Goal: Task Accomplishment & Management: Complete application form

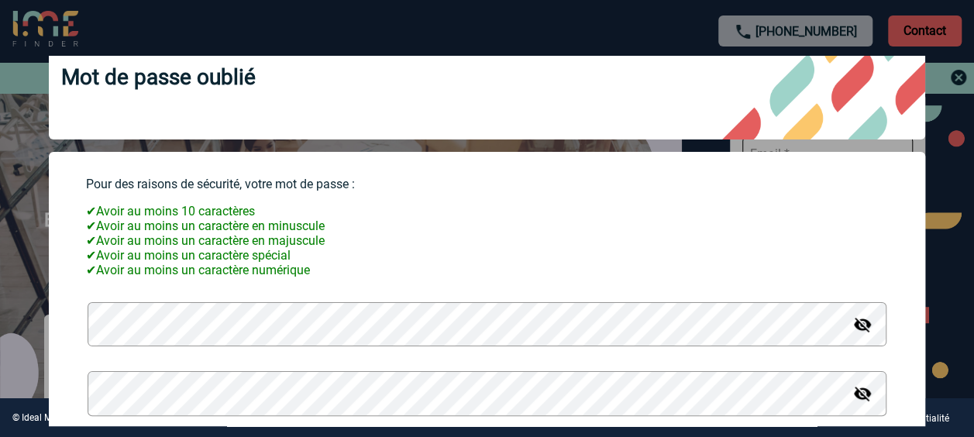
scroll to position [149, 0]
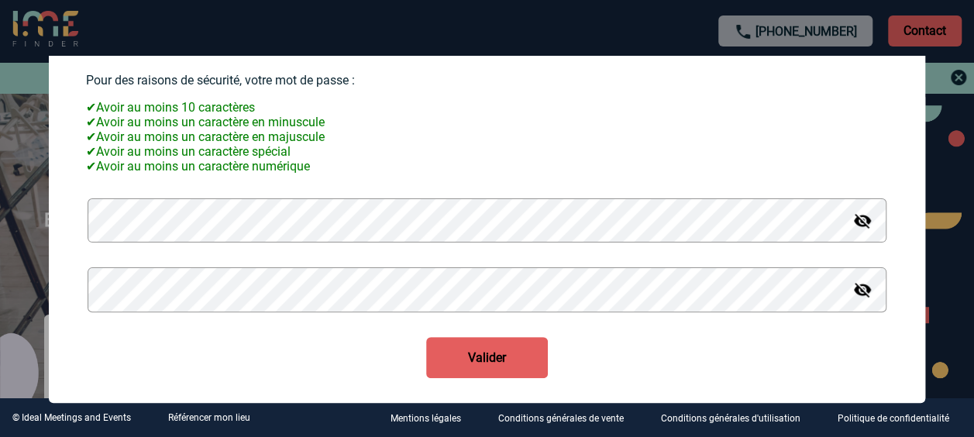
click at [481, 352] on button "Valider" at bounding box center [487, 357] width 122 height 41
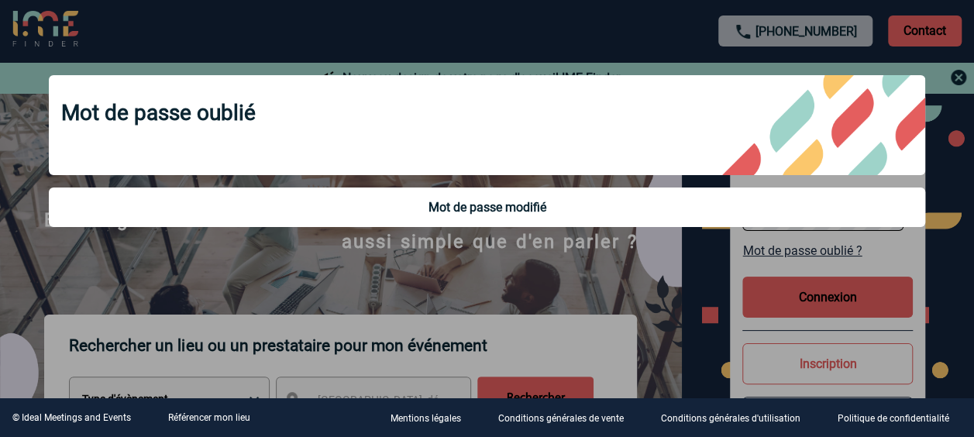
click at [945, 192] on body "+33 1 45 72 07 14 Contact Contact Nouveau design de votre page d'accueil IME Fi…" at bounding box center [487, 218] width 974 height 437
click at [945, 192] on div at bounding box center [487, 218] width 974 height 437
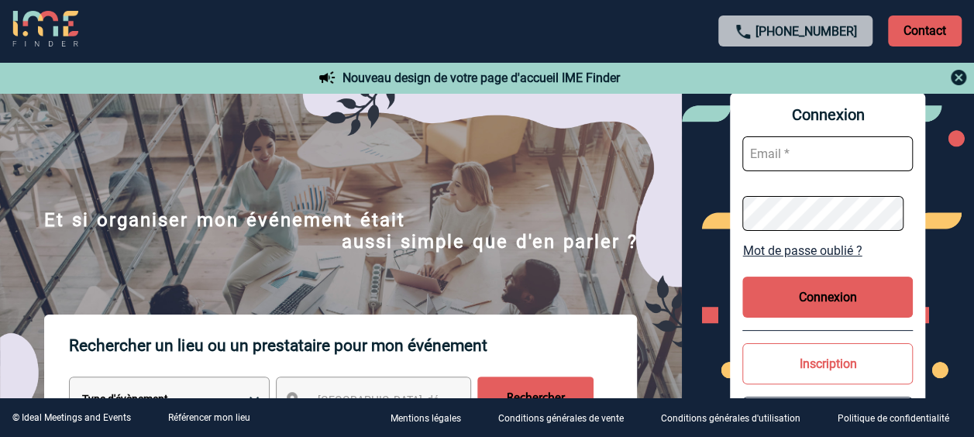
click at [838, 149] on input "text" at bounding box center [827, 153] width 170 height 35
type input "delphine.person@capgemini.com"
click at [844, 298] on button "Connexion" at bounding box center [827, 297] width 170 height 41
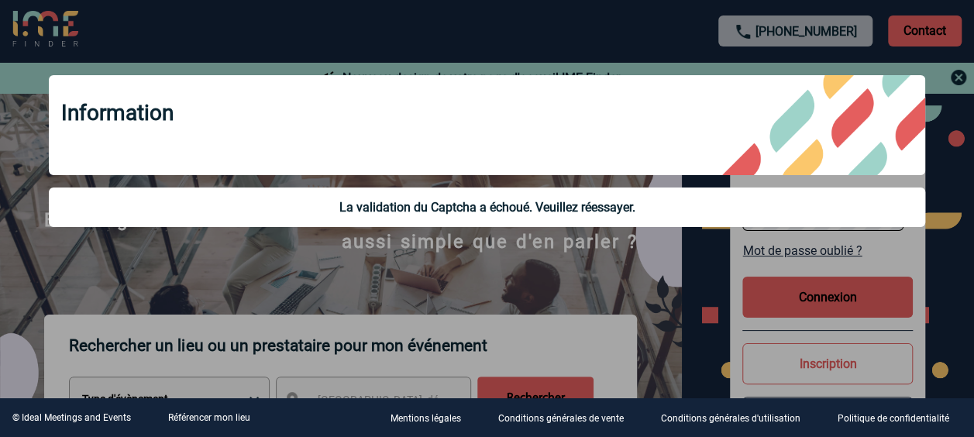
click at [942, 169] on div "Information La validation du Captcha a échoué. Veuillez réessayer." at bounding box center [486, 153] width 915 height 194
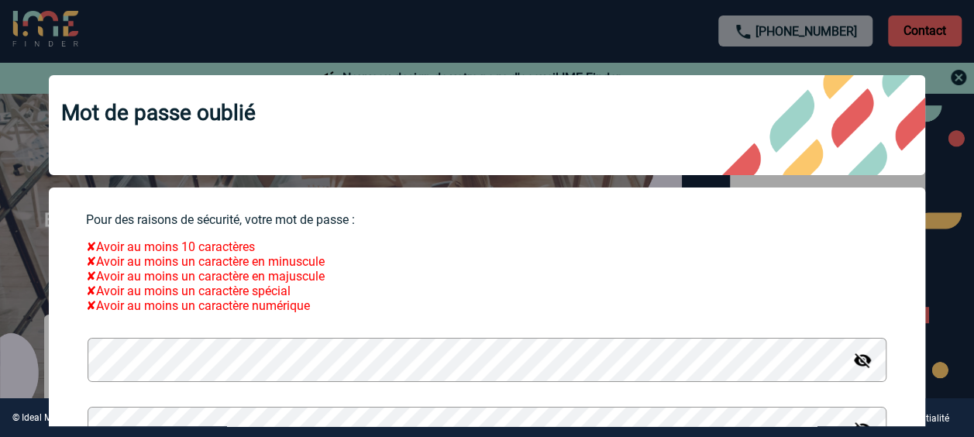
click at [951, 46] on div at bounding box center [487, 218] width 974 height 437
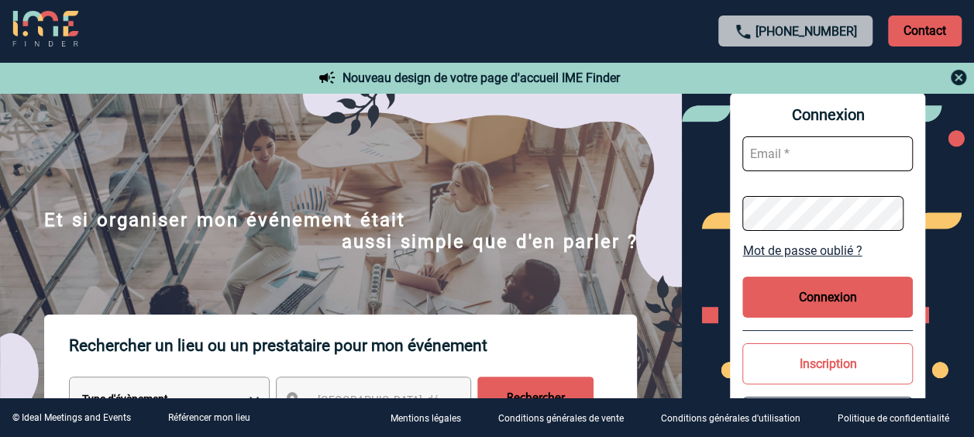
click at [786, 158] on input "text" at bounding box center [827, 153] width 170 height 35
type input "delphine.person@capgemini.com"
click at [826, 290] on button "Connexion" at bounding box center [827, 297] width 170 height 41
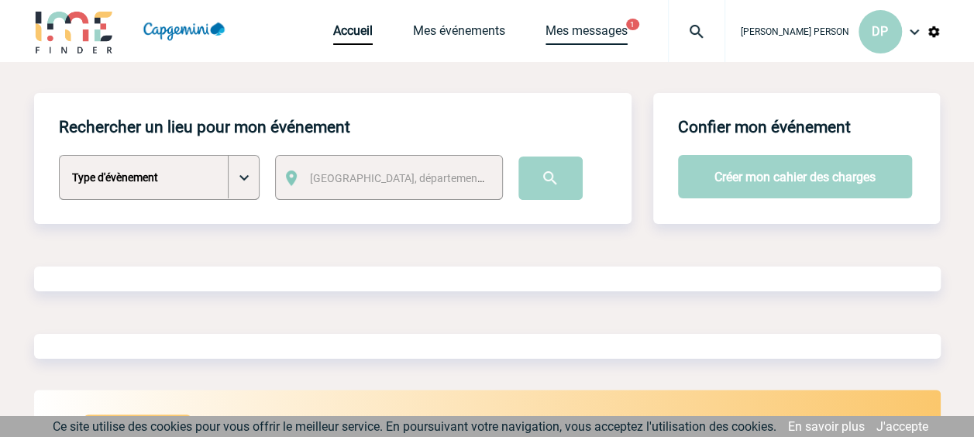
click at [621, 32] on link "Mes messages" at bounding box center [586, 34] width 82 height 22
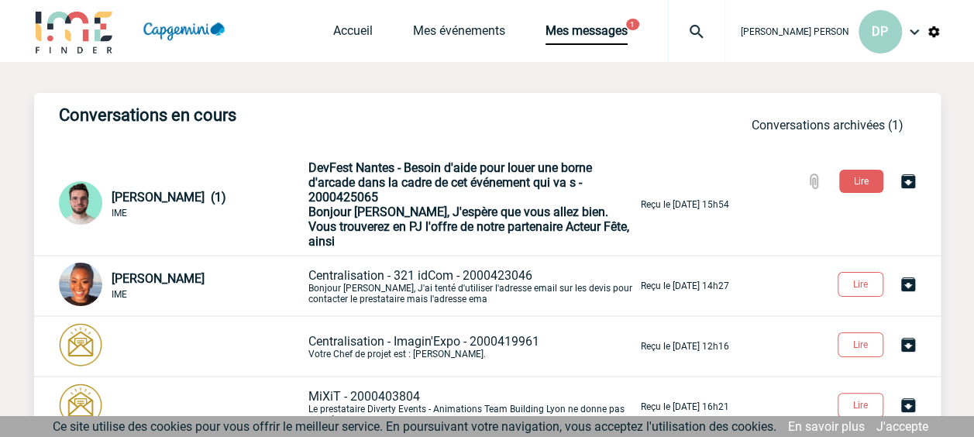
click at [917, 29] on img at bounding box center [914, 31] width 19 height 19
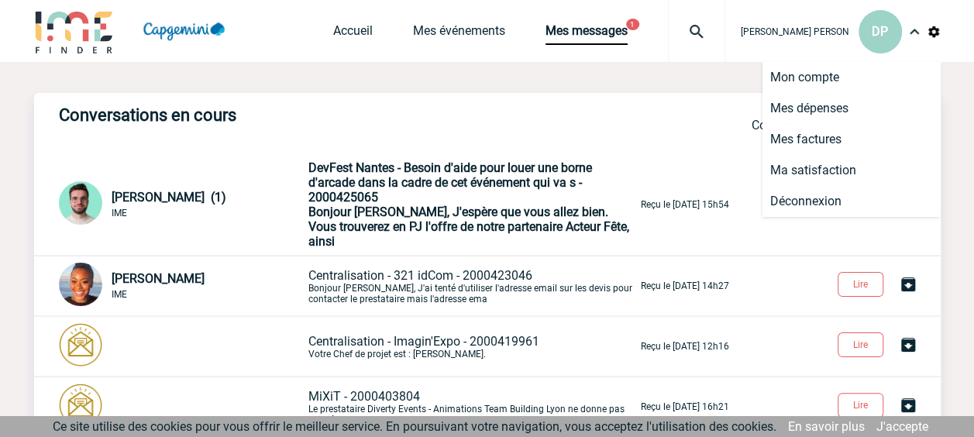
click at [665, 83] on div "Conversations en cours Conversations en cours Conversations archivées Conversat…" at bounding box center [487, 382] width 906 height 641
click at [373, 34] on link "Accueil" at bounding box center [353, 34] width 40 height 22
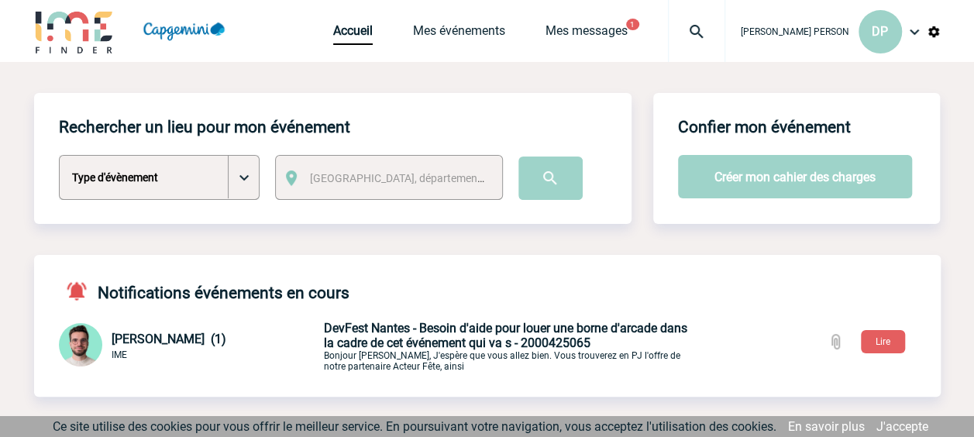
click at [245, 179] on select "Type d'évènement Séminaire avec nuitée Séminaire sans nuitée Repas de groupe Te…" at bounding box center [159, 177] width 201 height 45
select select "9"
click at [59, 156] on select "Type d'évènement Séminaire avec nuitée Séminaire sans nuitée Repas de groupe Te…" at bounding box center [159, 177] width 201 height 45
click at [405, 179] on span "Ville, département, région..." at bounding box center [417, 178] width 215 height 12
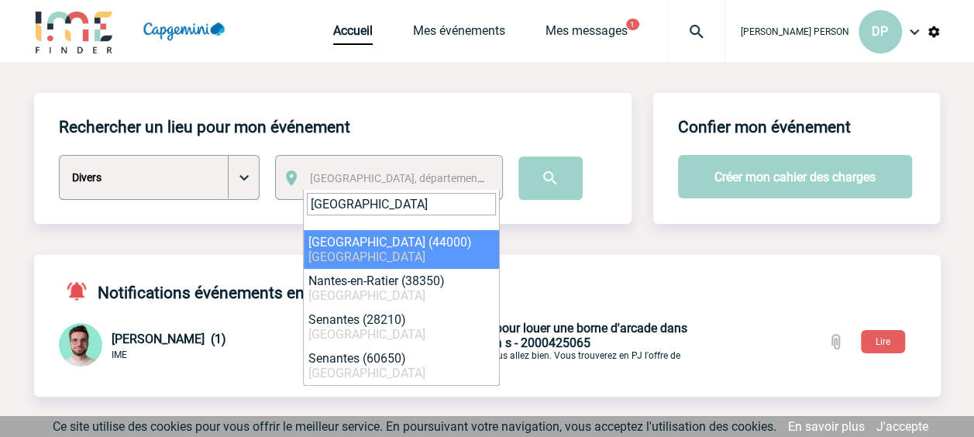
type input "nantes"
select select "5250"
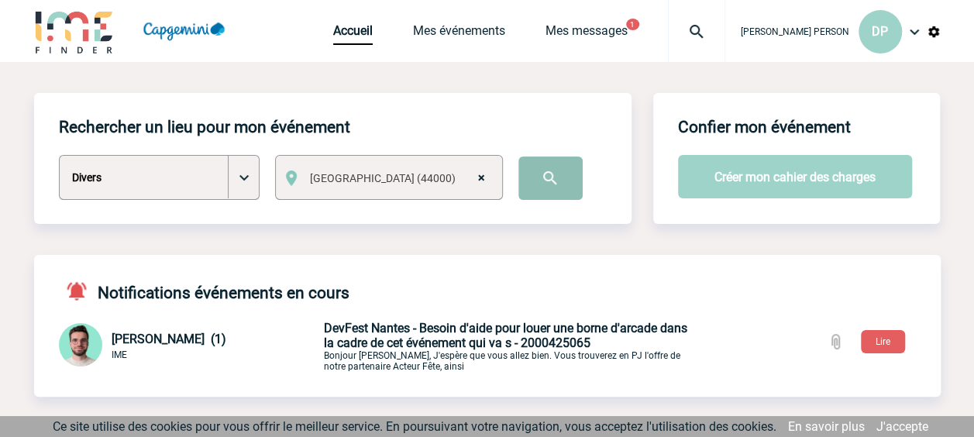
click at [558, 170] on input "image" at bounding box center [550, 178] width 64 height 43
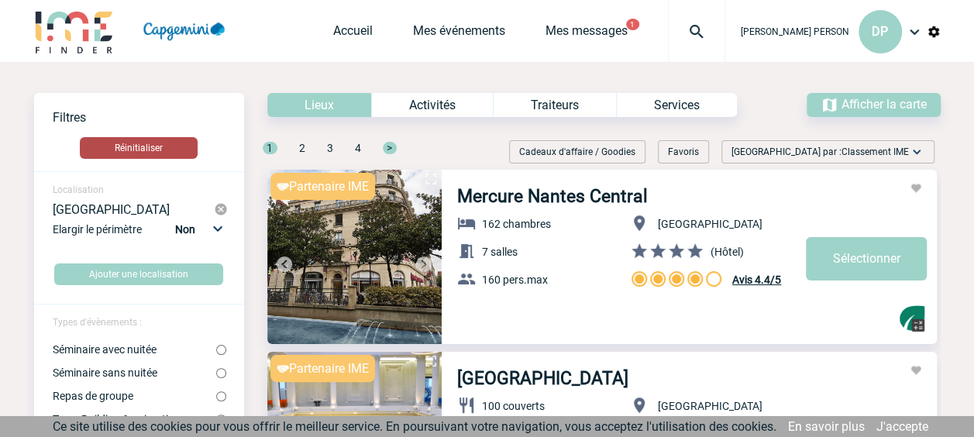
click at [143, 138] on button "Réinitialiser" at bounding box center [139, 148] width 118 height 22
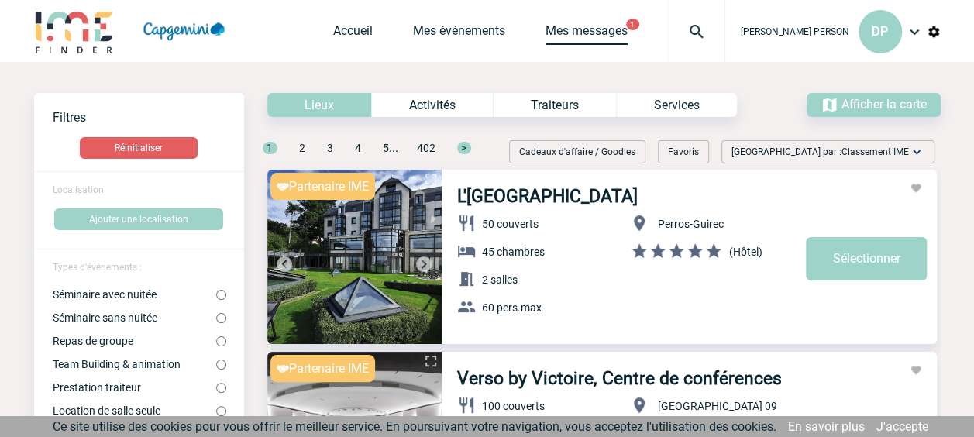
click at [600, 32] on link "Mes messages" at bounding box center [586, 34] width 82 height 22
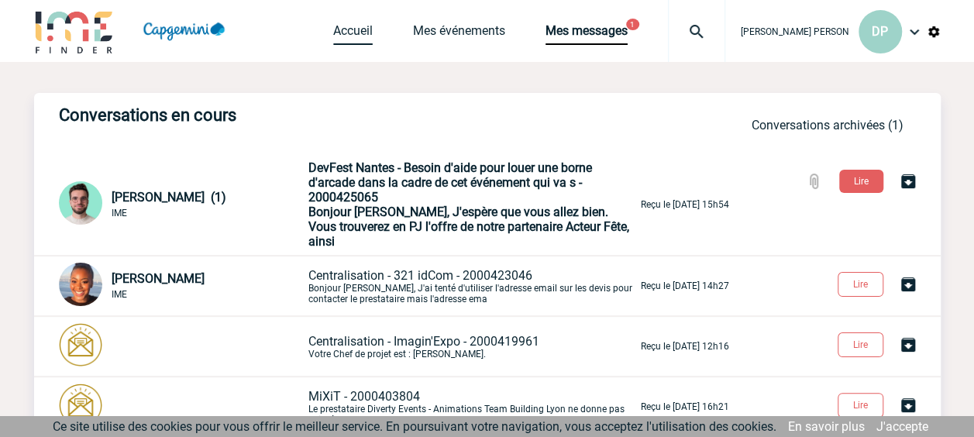
click at [373, 31] on link "Accueil" at bounding box center [353, 34] width 40 height 22
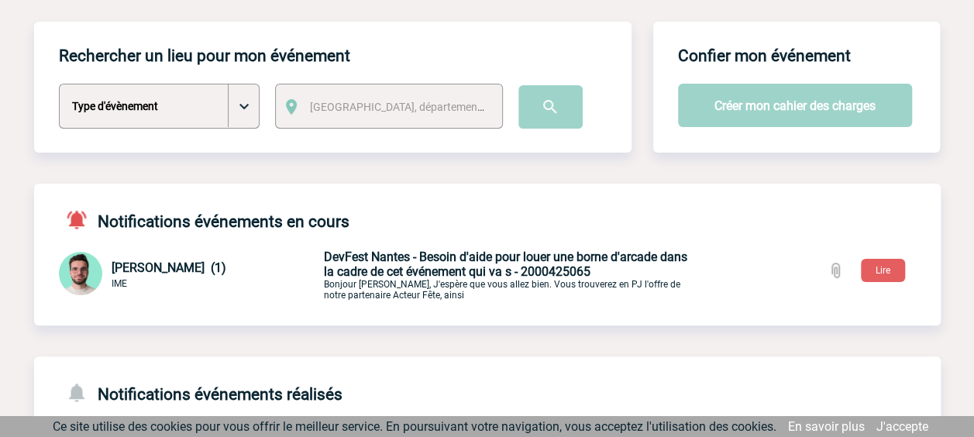
scroll to position [43, 0]
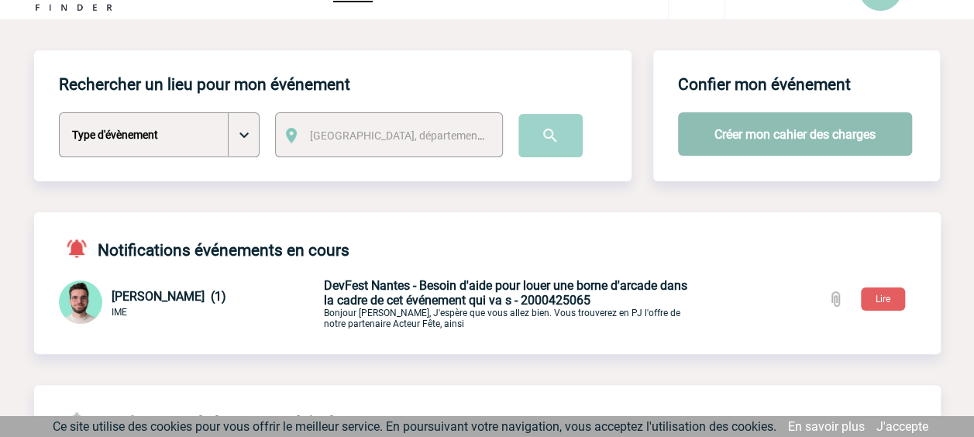
click at [804, 134] on button "Créer mon cahier des charges" at bounding box center [795, 133] width 234 height 43
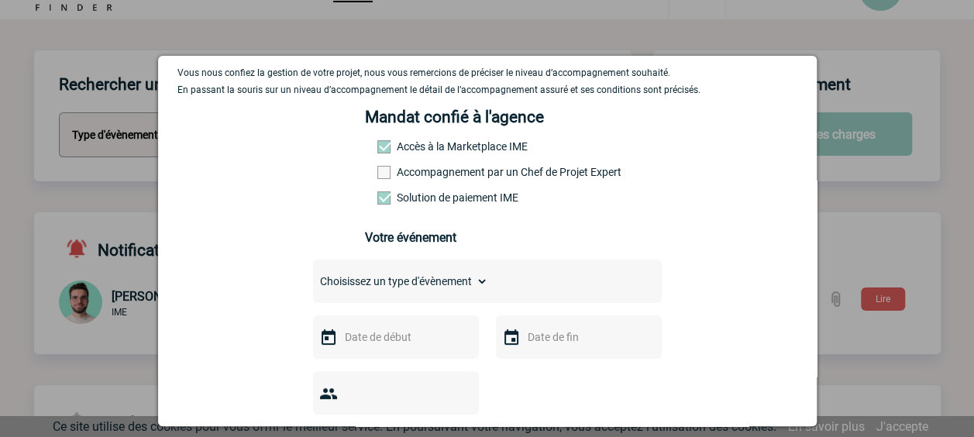
scroll to position [101, 0]
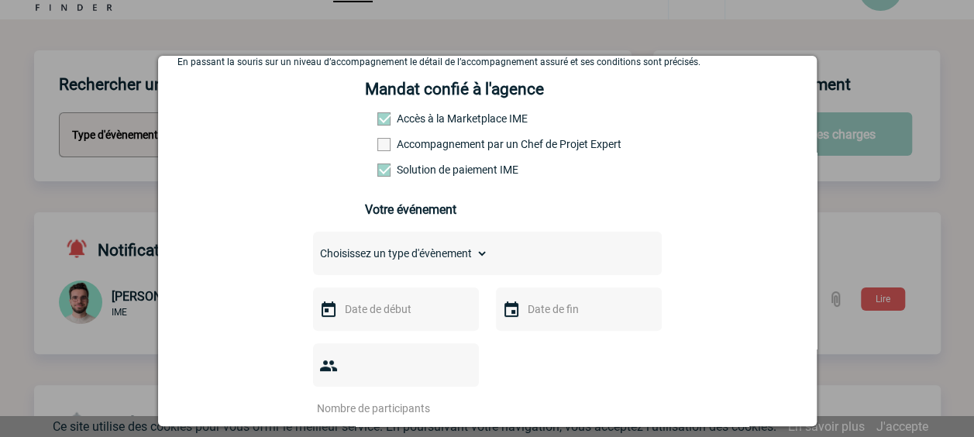
click at [377, 121] on span at bounding box center [383, 118] width 13 height 13
click at [378, 117] on span at bounding box center [383, 118] width 13 height 13
click at [474, 260] on select "Choisissez un type d'évènement Séminaire avec nuitée Séminaire sans nuitée Repa…" at bounding box center [400, 254] width 175 height 22
select select "9"
click at [313, 248] on select "Choisissez un type d'évènement Séminaire avec nuitée Séminaire sans nuitée Repa…" at bounding box center [400, 254] width 175 height 22
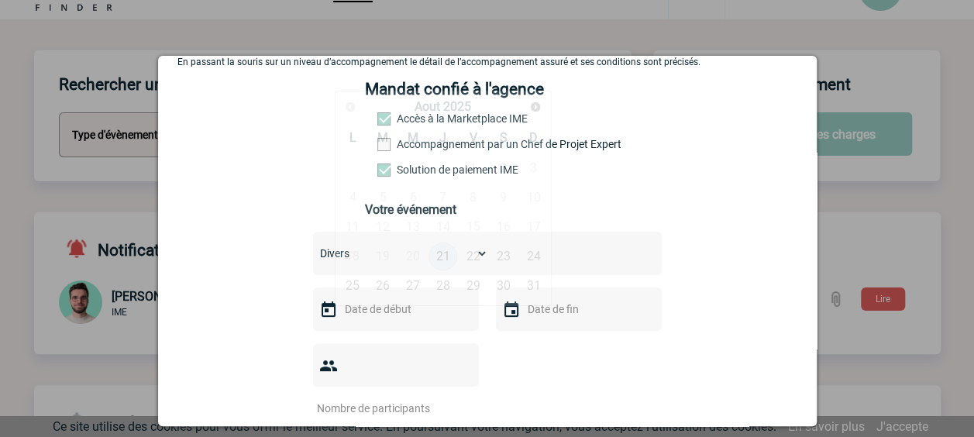
click at [384, 318] on input "text" at bounding box center [394, 309] width 107 height 20
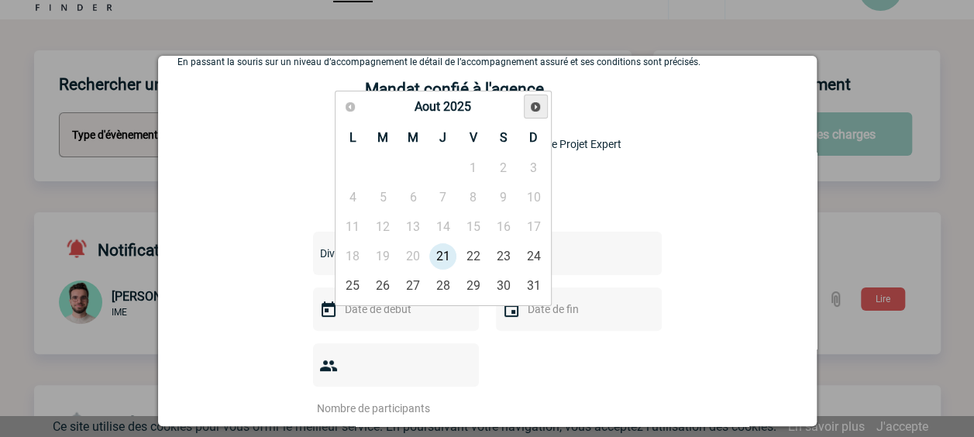
click at [533, 105] on span "Suivant" at bounding box center [535, 107] width 12 height 12
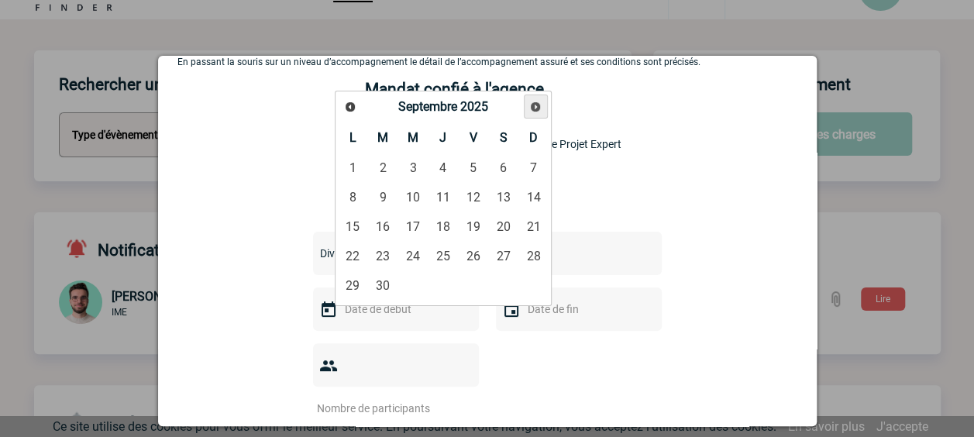
click at [533, 105] on span "Suivant" at bounding box center [535, 107] width 12 height 12
click at [439, 226] on link "16" at bounding box center [442, 227] width 29 height 28
type input "16-10-2025"
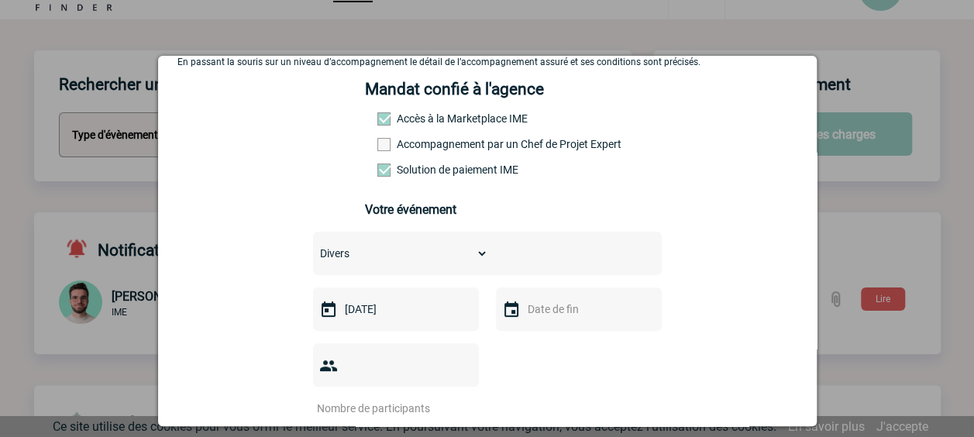
click at [545, 315] on input "text" at bounding box center [577, 309] width 107 height 20
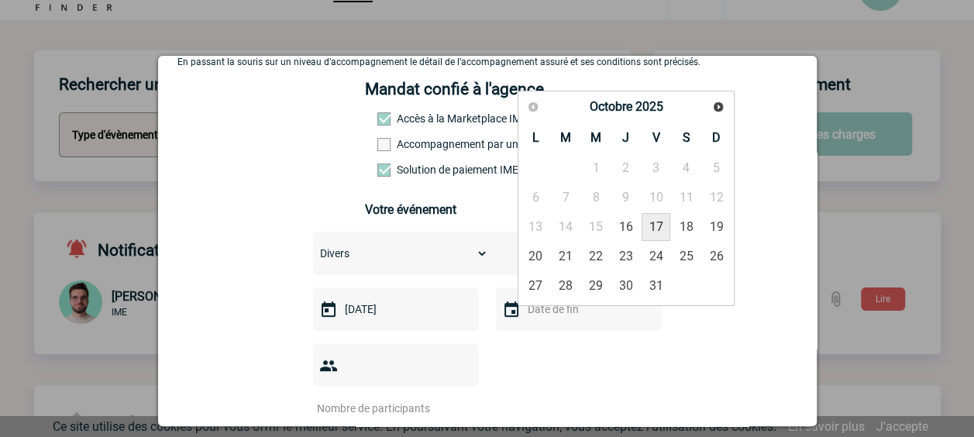
click at [663, 218] on link "17" at bounding box center [656, 227] width 29 height 28
type input "17-10-2025"
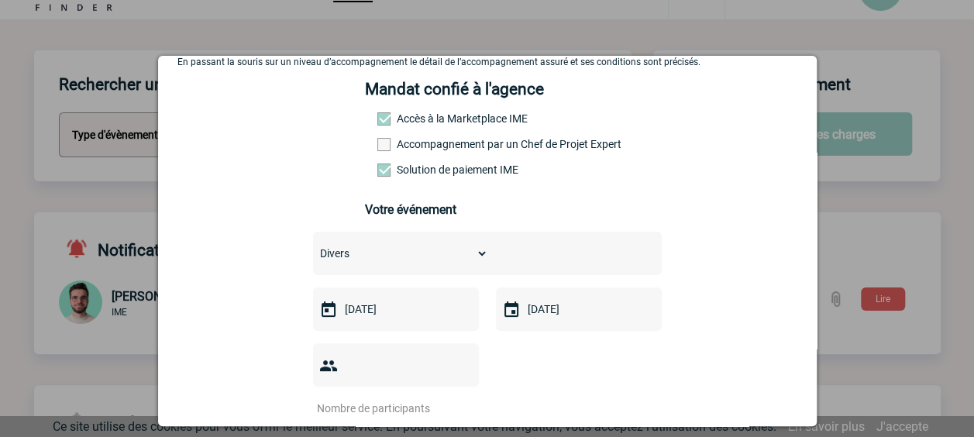
click at [386, 398] on input "number" at bounding box center [386, 408] width 146 height 20
type input "1"
click at [589, 370] on div "1" at bounding box center [487, 379] width 349 height 72
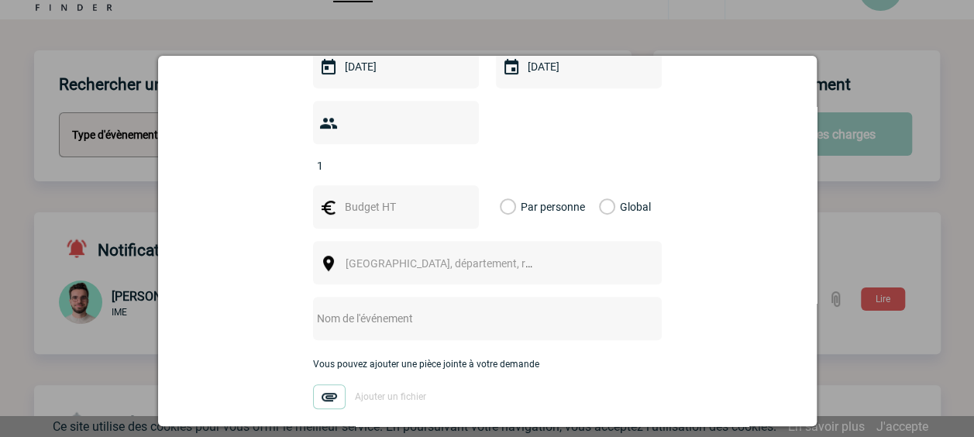
scroll to position [344, 0]
click at [600, 184] on label "Global" at bounding box center [604, 205] width 10 height 43
click at [0, 0] on input "Global" at bounding box center [0, 0] width 0 height 0
click at [413, 196] on input "text" at bounding box center [394, 206] width 107 height 20
type input "5500"
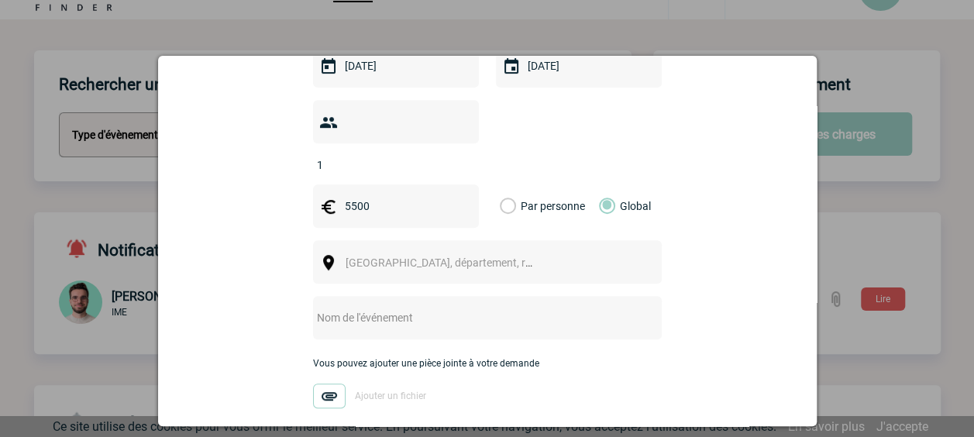
click at [395, 250] on div "Ville, département, région..." at bounding box center [487, 261] width 349 height 43
click at [403, 256] on span "Ville, département, région..." at bounding box center [453, 262] width 215 height 12
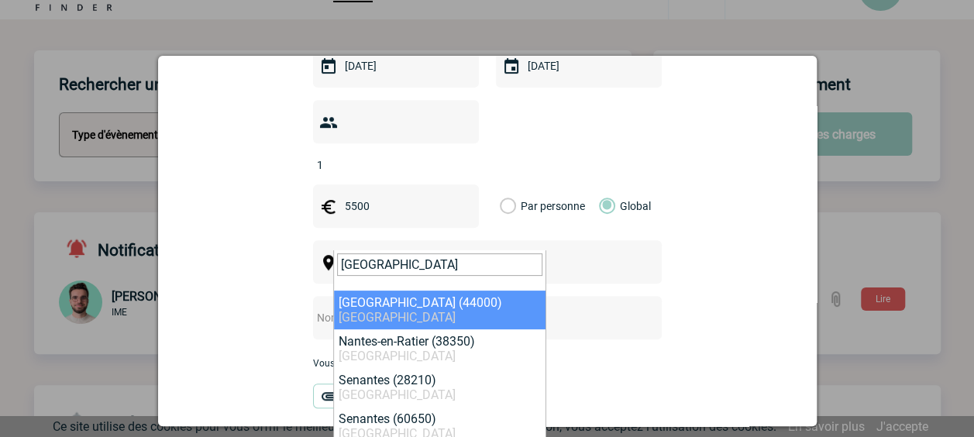
type input "nantes"
select select "5250"
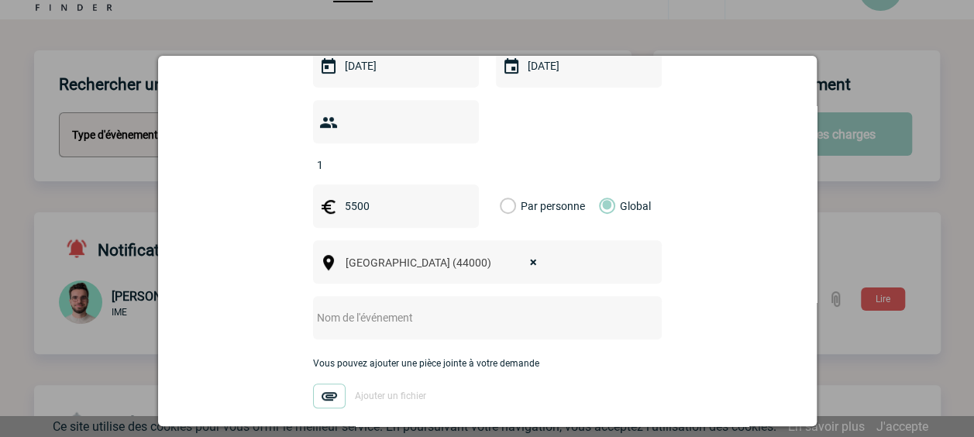
click at [352, 308] on input "text" at bounding box center [467, 318] width 308 height 20
click at [640, 301] on div "DEVFEST" at bounding box center [487, 317] width 349 height 43
click at [456, 308] on input "DEVFEST" at bounding box center [467, 318] width 308 height 20
type input "D"
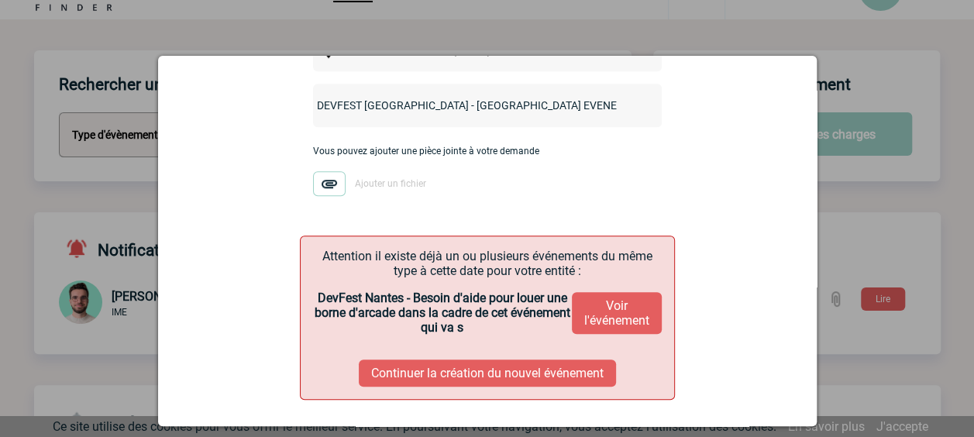
scroll to position [418, 0]
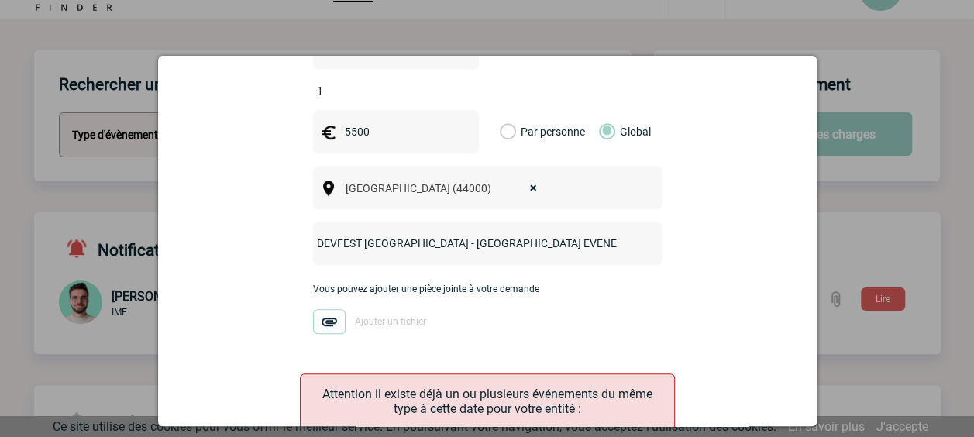
click at [313, 233] on input "DEVFEST NANTES - FRANCE EVENEMENT SERVICES" at bounding box center [467, 243] width 308 height 20
drag, startPoint x: 311, startPoint y: 222, endPoint x: 404, endPoint y: 215, distance: 93.2
click at [404, 233] on input "DEVFEST NANTES - FRANCE EVENEMENT SERVICES" at bounding box center [467, 243] width 308 height 20
type input "CENTRALISATION PAIEMENT PRESTATION DEVFEST [GEOGRAPHIC_DATA] 2025"
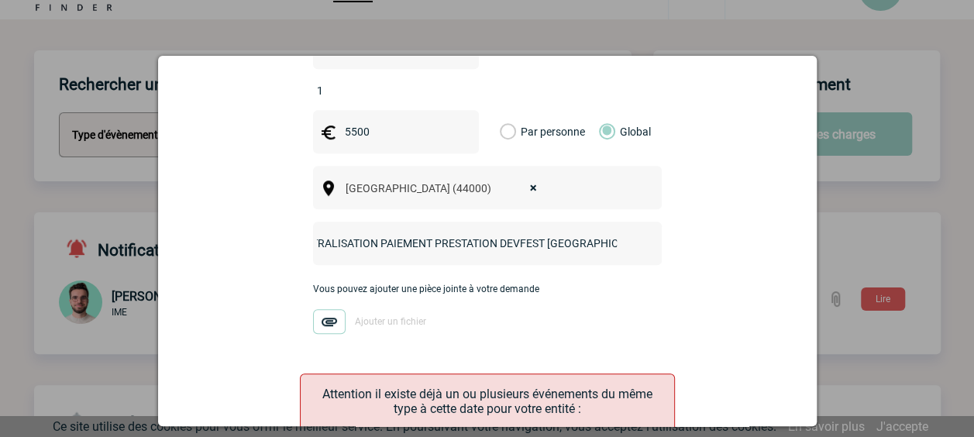
scroll to position [0, 0]
click at [315, 309] on img at bounding box center [329, 321] width 33 height 25
click at [0, 0] on input "Ajouter un fichier" at bounding box center [0, 0] width 0 height 0
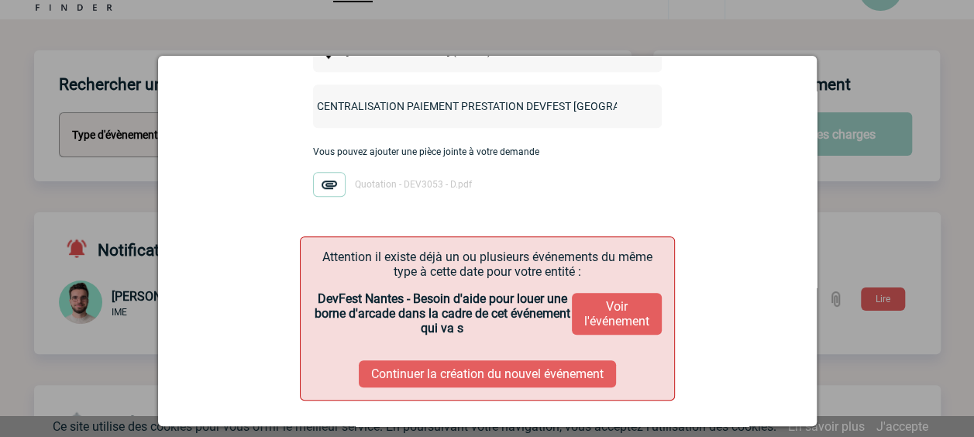
scroll to position [556, 0]
click at [538, 359] on button "Continuer la création du nouvel événement" at bounding box center [487, 372] width 257 height 27
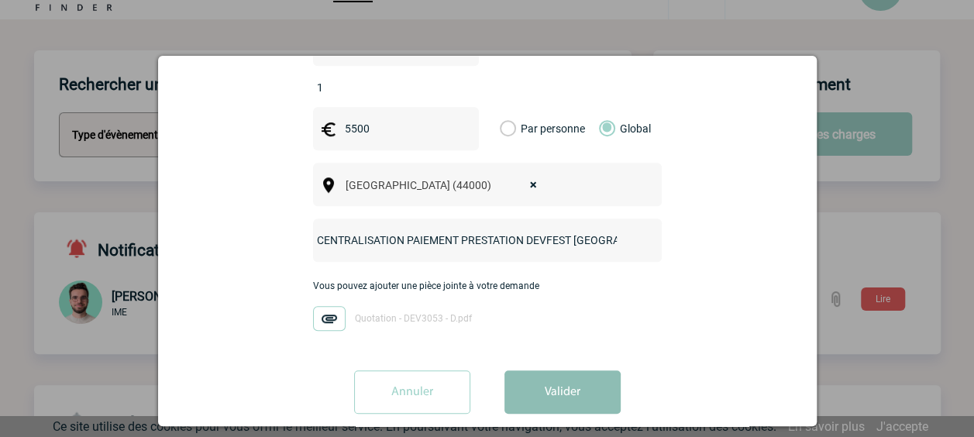
click at [575, 372] on button "Valider" at bounding box center [562, 391] width 116 height 43
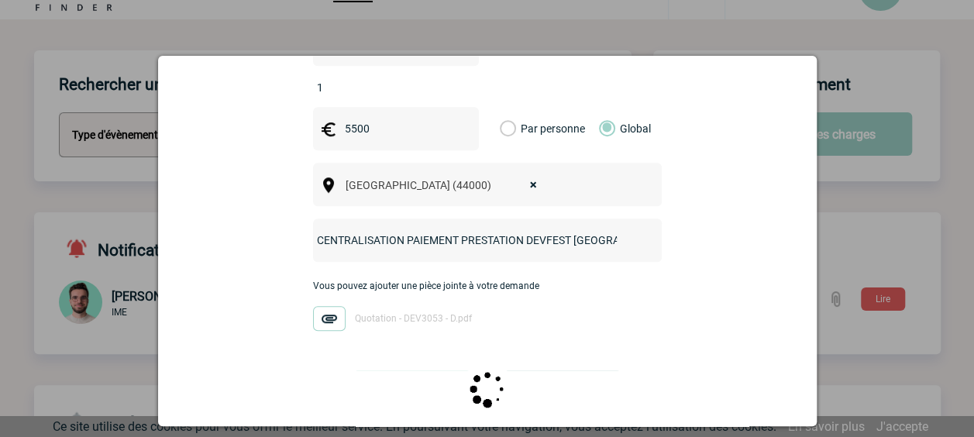
scroll to position [0, 0]
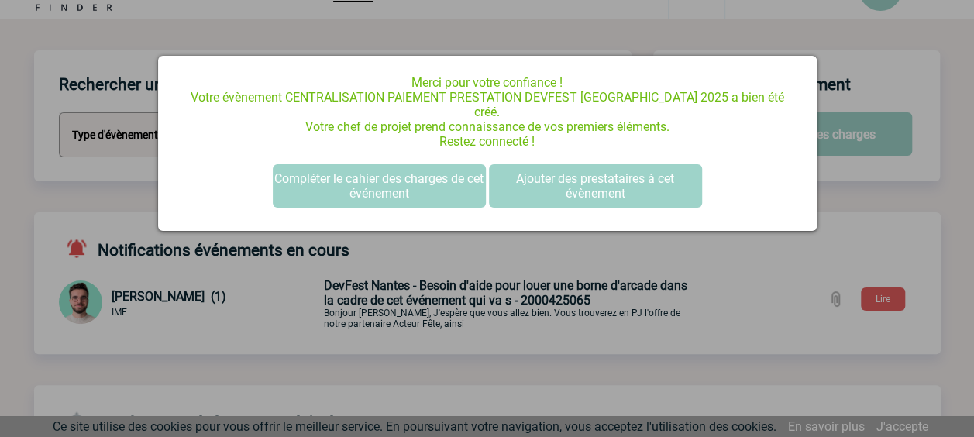
click at [792, 257] on div at bounding box center [487, 218] width 974 height 437
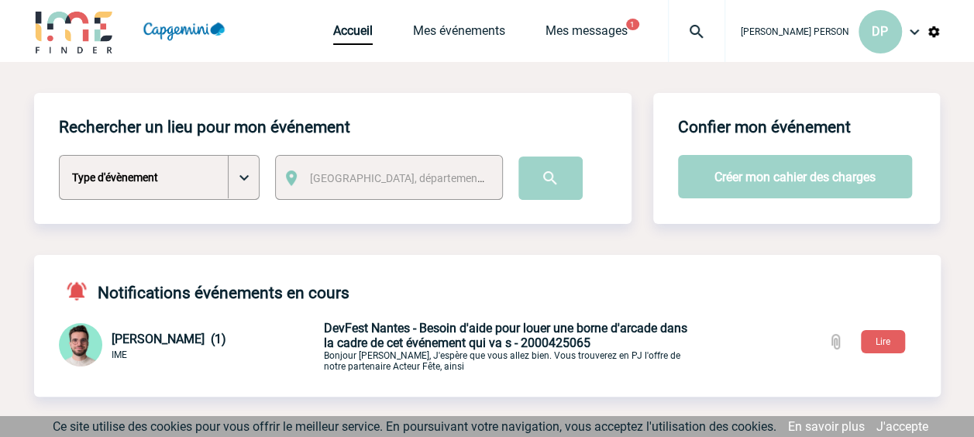
click at [931, 32] on img at bounding box center [934, 32] width 14 height 14
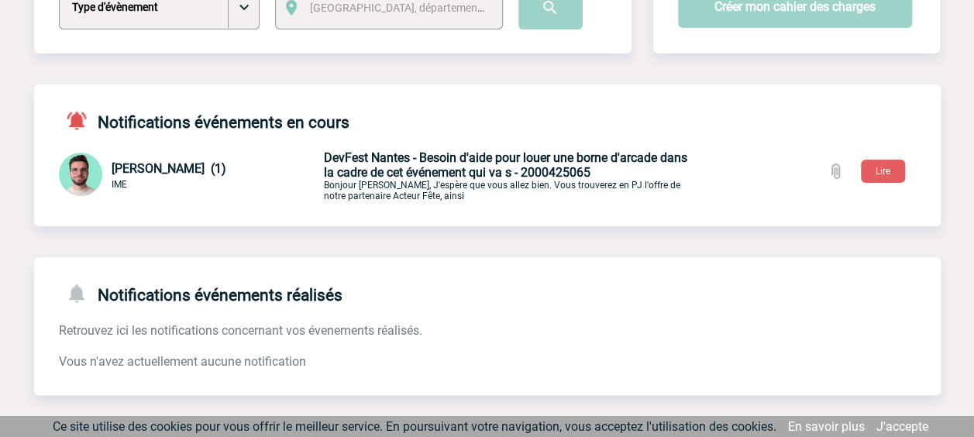
scroll to position [175, 0]
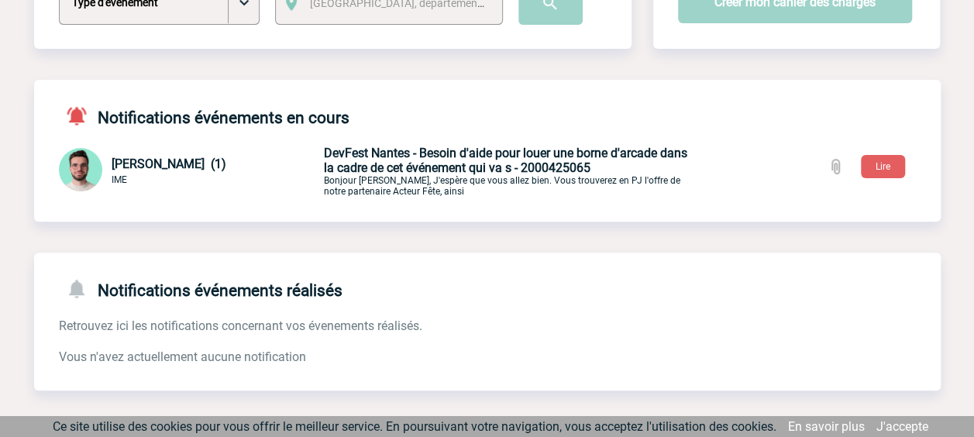
click at [479, 160] on span "DevFest Nantes - Besoin d'aide pour louer une borne d'arcade dans la cadre de c…" at bounding box center [505, 160] width 363 height 29
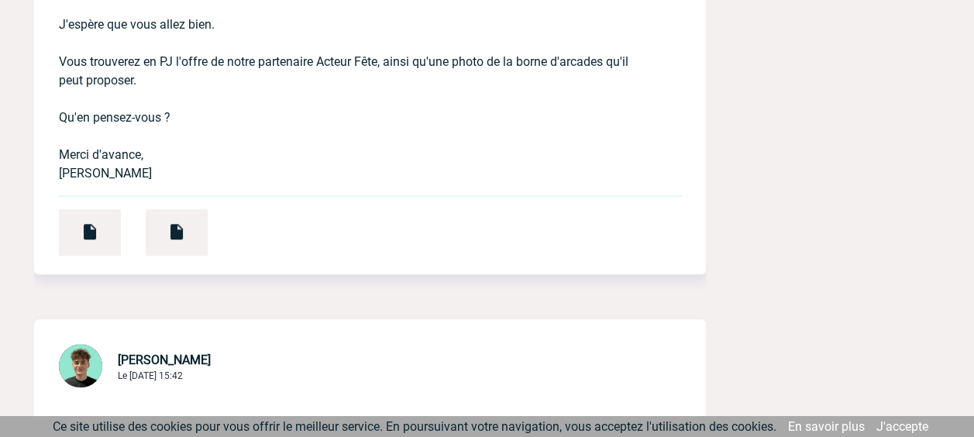
scroll to position [644, 0]
click at [84, 230] on img at bounding box center [90, 232] width 19 height 19
click at [166, 236] on div at bounding box center [177, 233] width 62 height 46
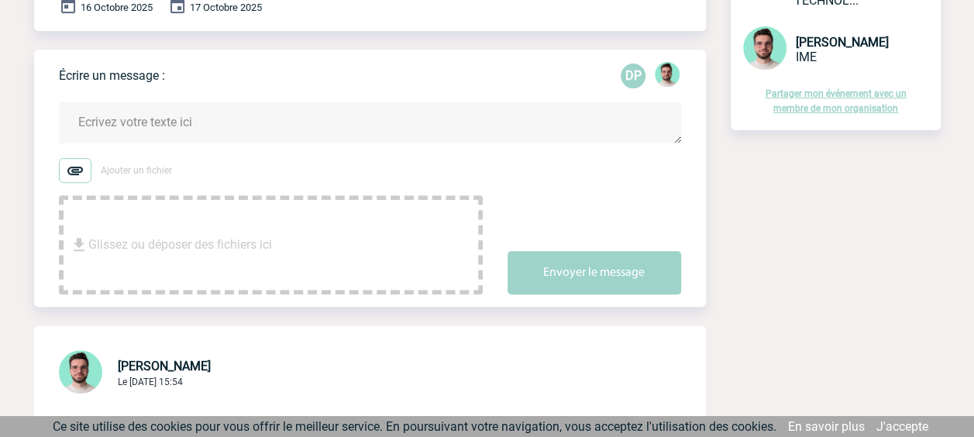
scroll to position [0, 0]
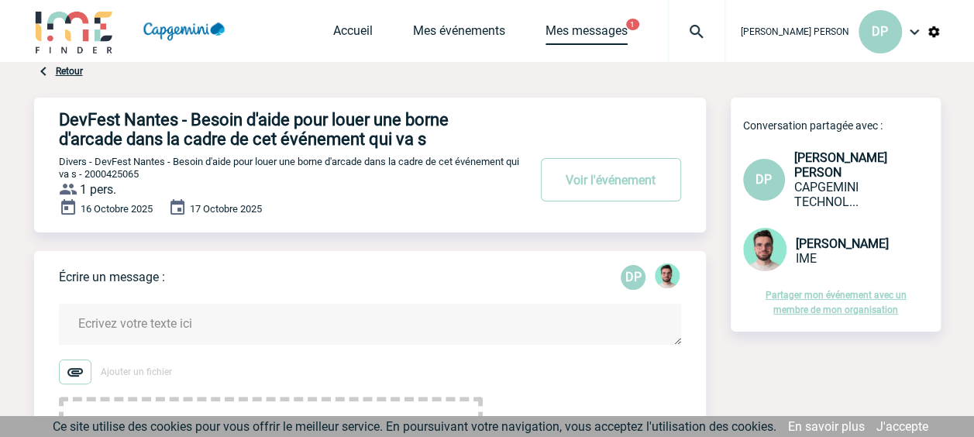
click at [628, 32] on link "Mes messages" at bounding box center [586, 34] width 82 height 22
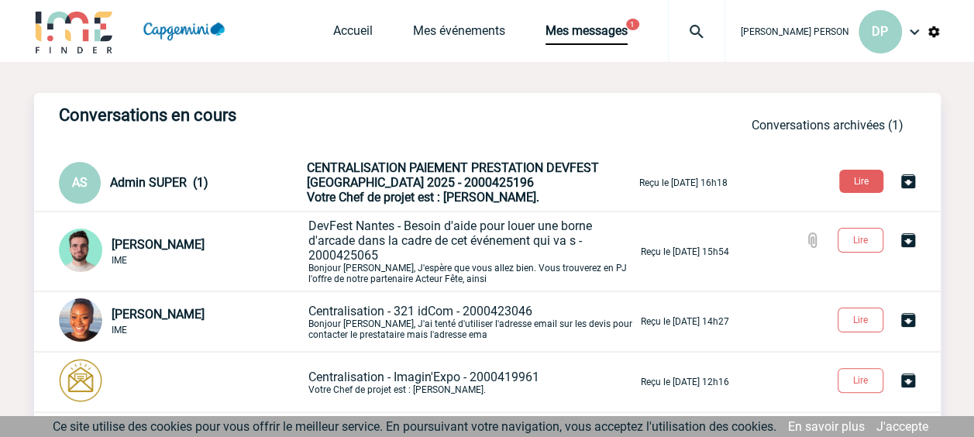
click at [436, 186] on span "CENTRALISATION PAIEMENT PRESTATION DEVFEST [GEOGRAPHIC_DATA] 2025 - 2000425196" at bounding box center [453, 174] width 292 height 29
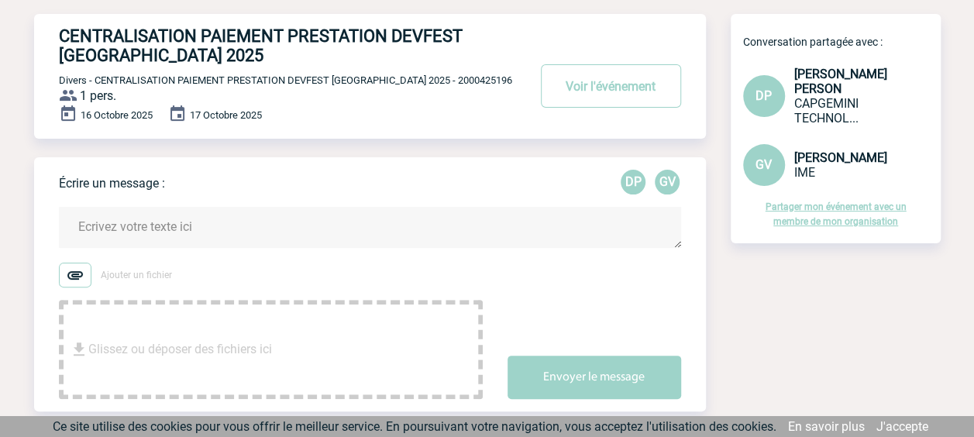
scroll to position [76, 0]
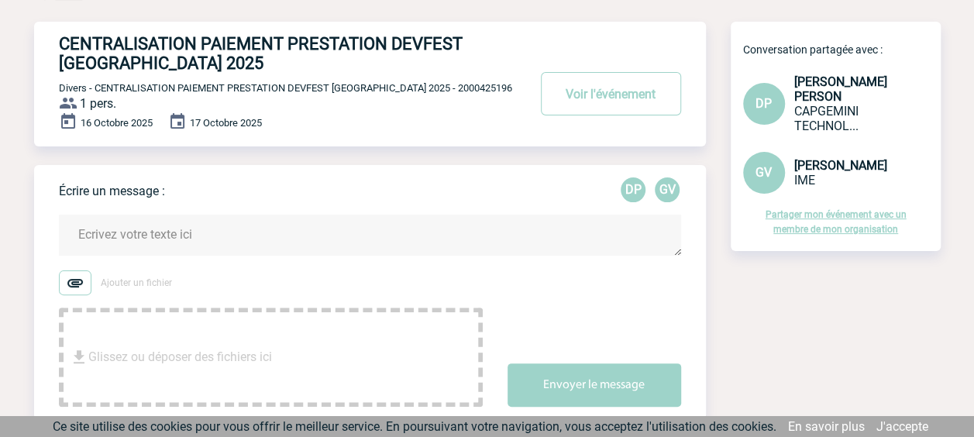
click at [282, 225] on textarea at bounding box center [370, 235] width 622 height 41
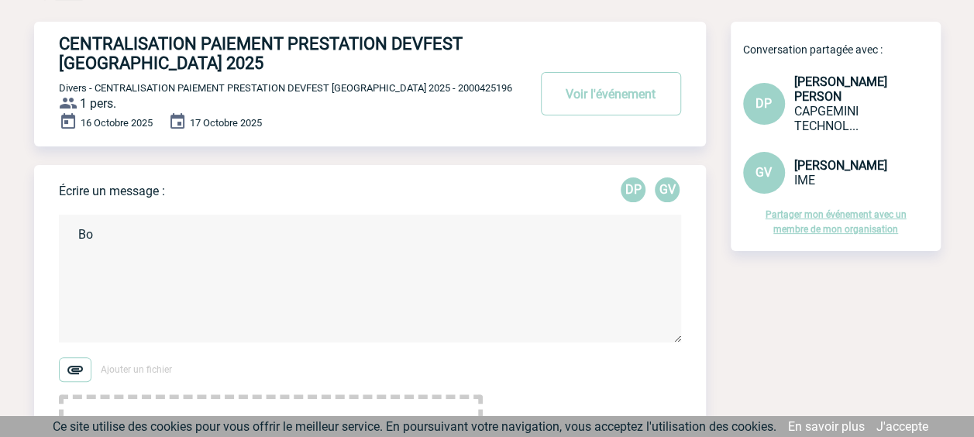
type textarea "B"
